Goal: Task Accomplishment & Management: Manage account settings

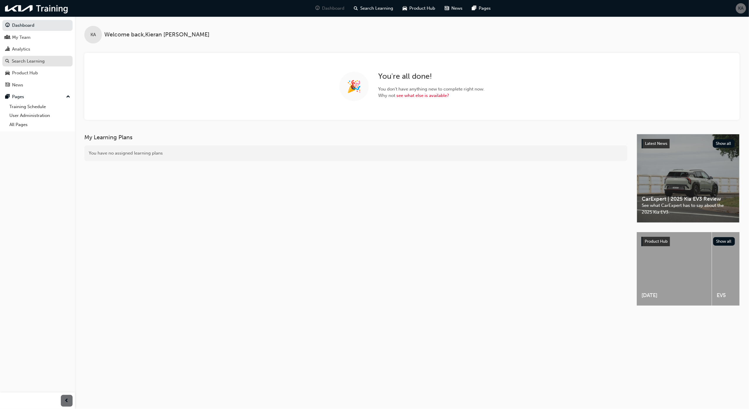
click at [48, 59] on div "Search Learning" at bounding box center [37, 61] width 64 height 7
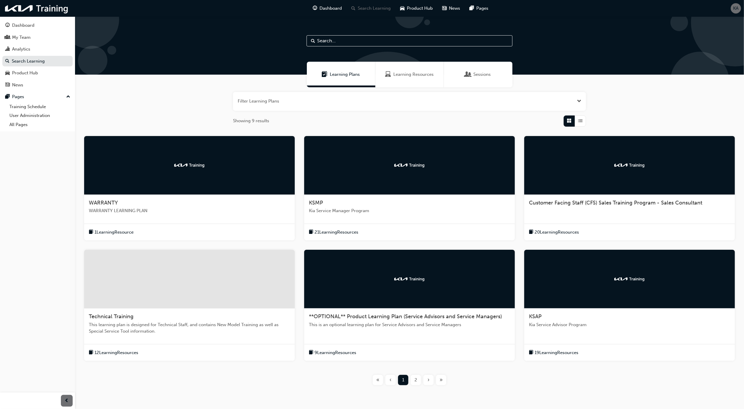
click at [168, 175] on div at bounding box center [189, 165] width 210 height 59
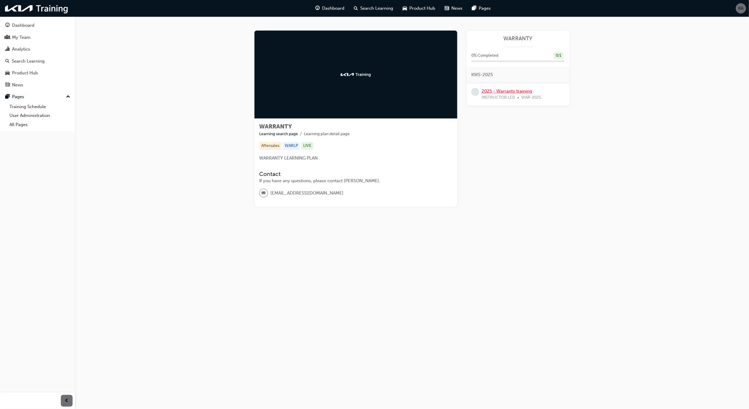
click at [519, 93] on link "2025 - Warranty training" at bounding box center [507, 90] width 51 height 5
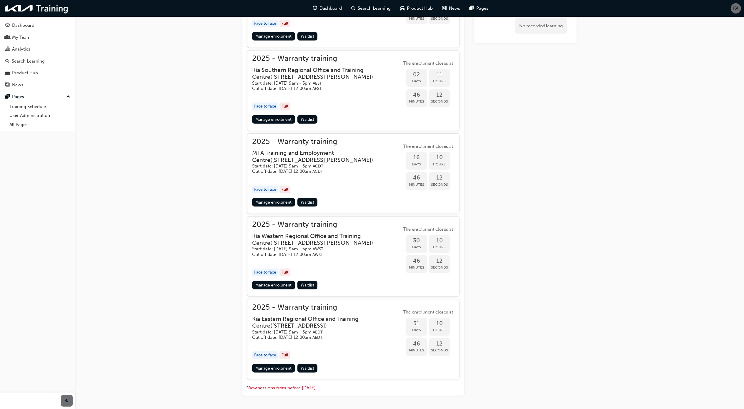
scroll to position [340, 0]
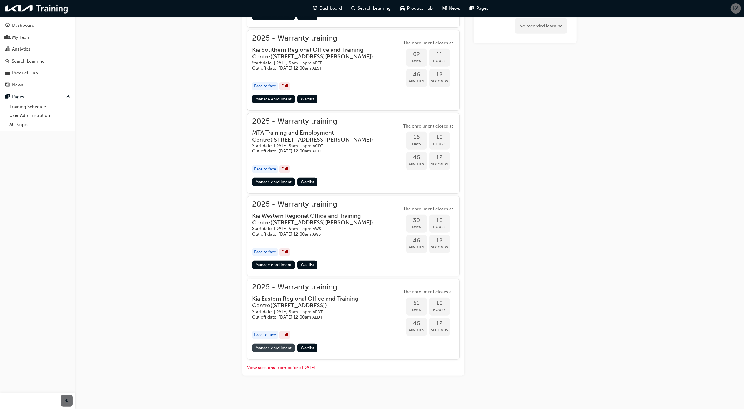
click at [280, 346] on link "Manage enrollment" at bounding box center [273, 348] width 43 height 9
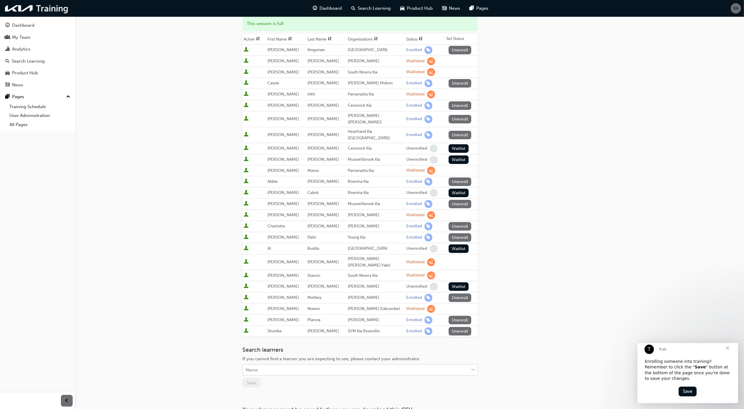
click at [297, 365] on div "Name" at bounding box center [356, 370] width 226 height 10
paste input "[PERSON_NAME]"
type input "[PERSON_NAME]"
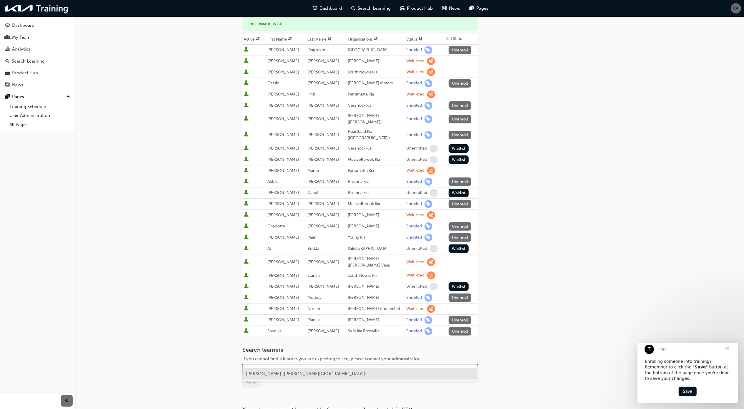
click at [298, 379] on div "[PERSON_NAME] ([PERSON_NAME][GEOGRAPHIC_DATA])" at bounding box center [359, 373] width 235 height 11
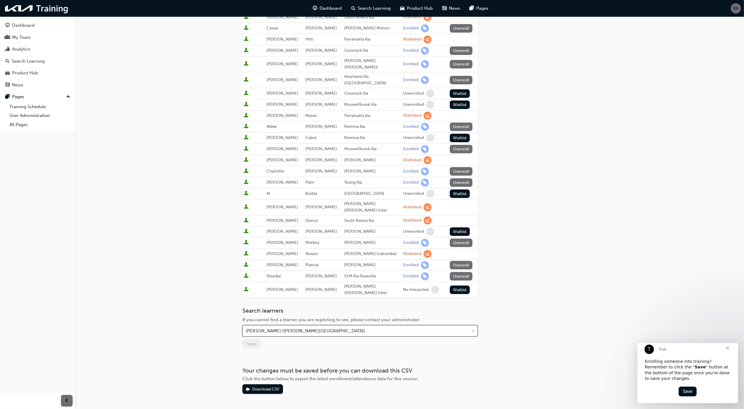
scroll to position [137, 0]
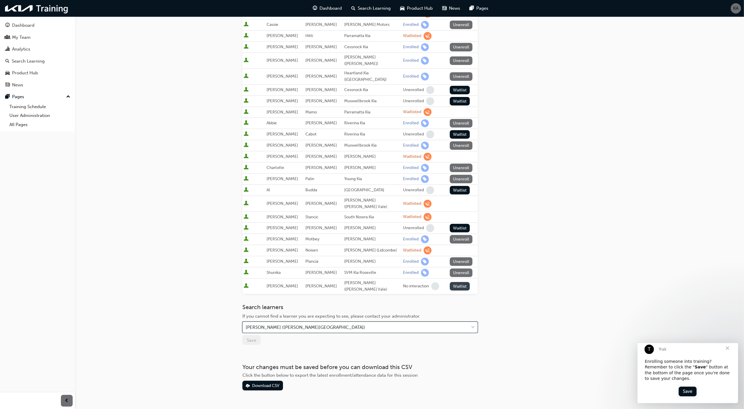
click at [455, 282] on button "Waitlist" at bounding box center [460, 286] width 20 height 9
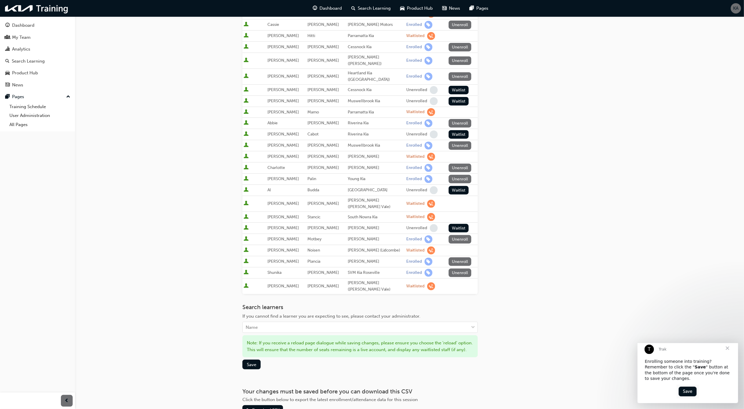
click at [246, 366] on div "Go to session detail page Manage enrollment for 2025 - Warranty training Start …" at bounding box center [359, 147] width 235 height 535
click at [251, 362] on span "Save" at bounding box center [251, 364] width 9 height 5
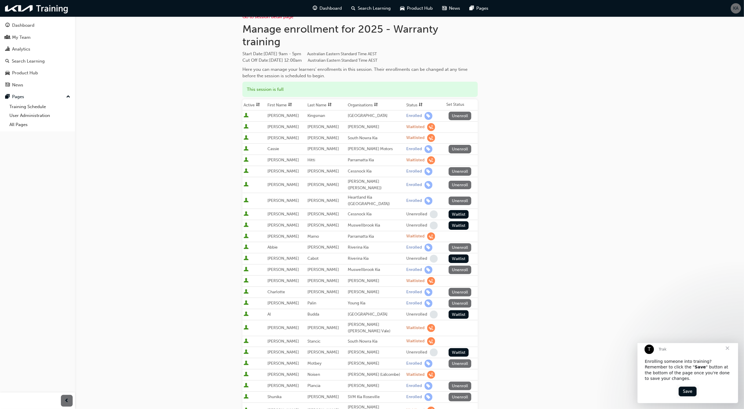
scroll to position [0, 0]
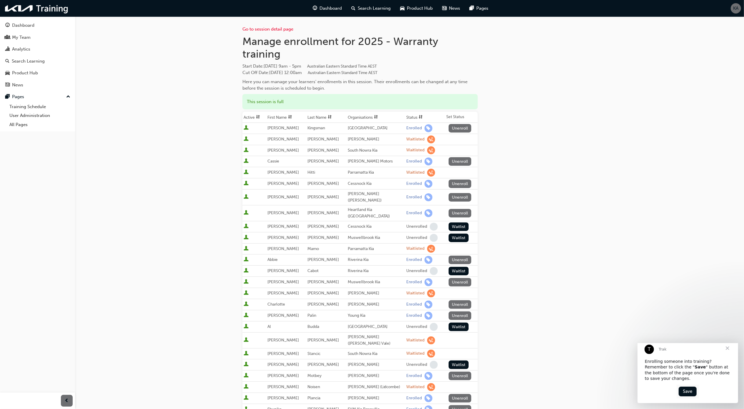
click at [730, 352] on span "Close" at bounding box center [726, 348] width 21 height 21
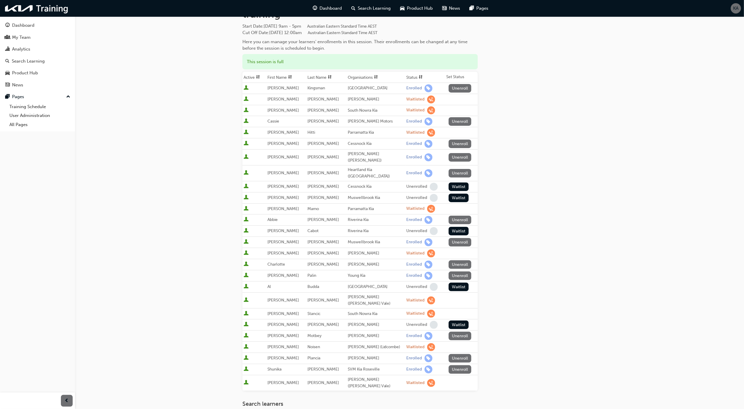
scroll to position [136, 0]
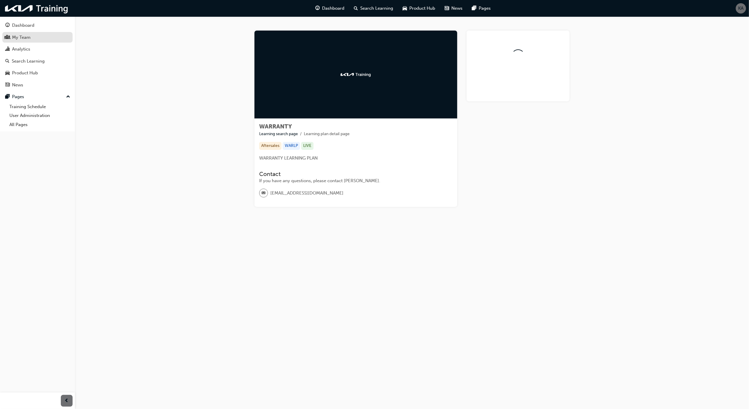
click at [40, 36] on div "My Team" at bounding box center [37, 37] width 64 height 7
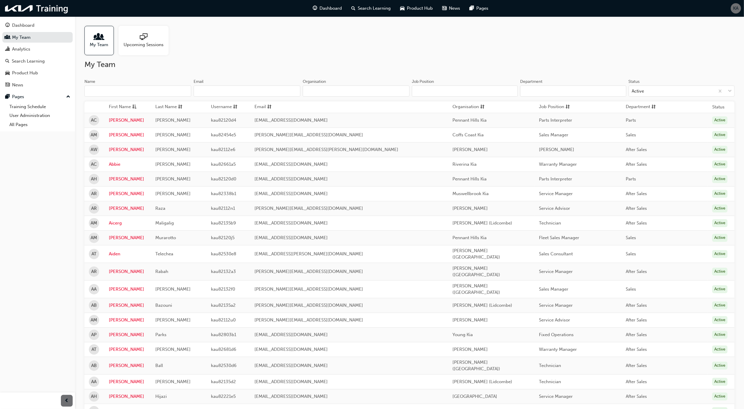
click at [148, 85] on label "Name" at bounding box center [137, 88] width 107 height 18
drag, startPoint x: 143, startPoint y: 94, endPoint x: 147, endPoint y: 94, distance: 4.4
click at [143, 94] on input "Name" at bounding box center [137, 91] width 107 height 11
drag, startPoint x: 245, startPoint y: 96, endPoint x: 318, endPoint y: 88, distance: 73.3
click at [245, 96] on input "Email" at bounding box center [246, 91] width 107 height 11
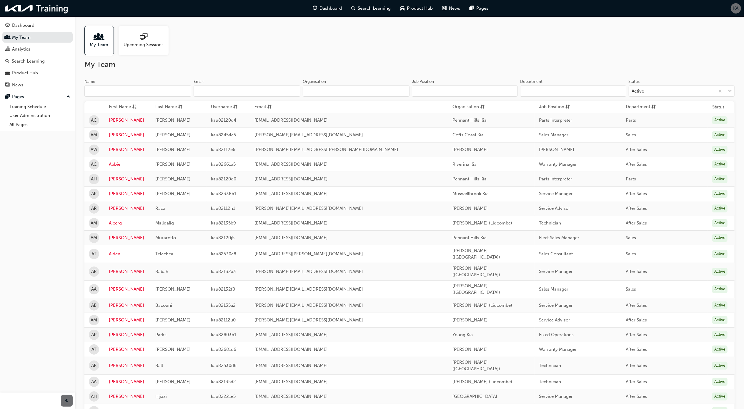
drag, startPoint x: 358, startPoint y: 89, endPoint x: 430, endPoint y: 81, distance: 73.0
click at [358, 89] on input "Organisation" at bounding box center [356, 91] width 107 height 11
click at [485, 86] on input "Job Position" at bounding box center [465, 91] width 106 height 11
click at [583, 93] on input "Department" at bounding box center [573, 91] width 106 height 11
click at [257, 94] on input "Email" at bounding box center [246, 91] width 107 height 11
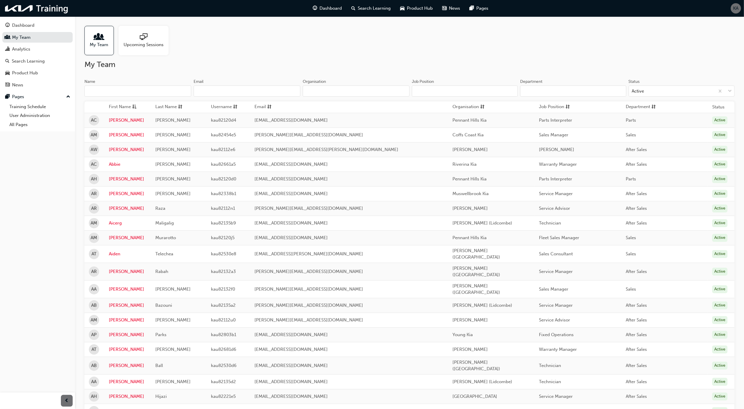
click at [191, 274] on td "Rabah" at bounding box center [179, 272] width 56 height 18
click at [116, 90] on input "Name" at bounding box center [137, 91] width 107 height 11
paste input "KAU82575D2"
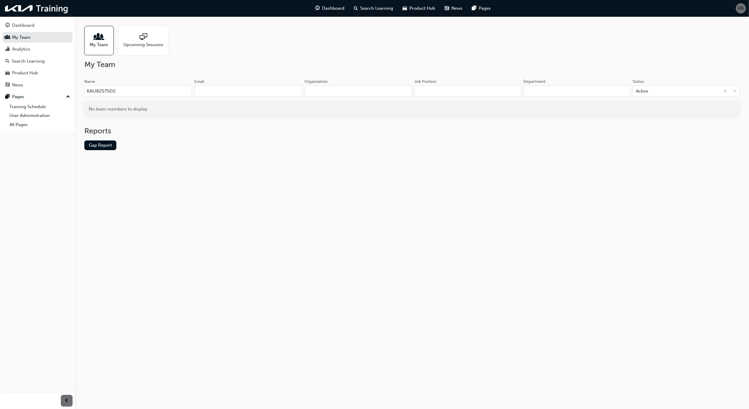
type input "KAU82575D2"
click at [123, 96] on input "KAU82575D2" at bounding box center [138, 91] width 108 height 11
click at [123, 95] on input "KAU82575D2" at bounding box center [138, 91] width 108 height 11
click at [122, 95] on input "KAU82575D2" at bounding box center [138, 91] width 108 height 11
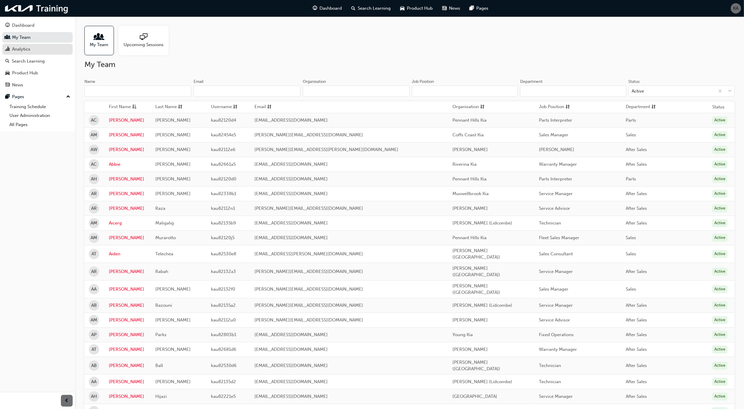
click at [42, 51] on div "Analytics" at bounding box center [37, 49] width 64 height 7
